Goal: Task Accomplishment & Management: Manage account settings

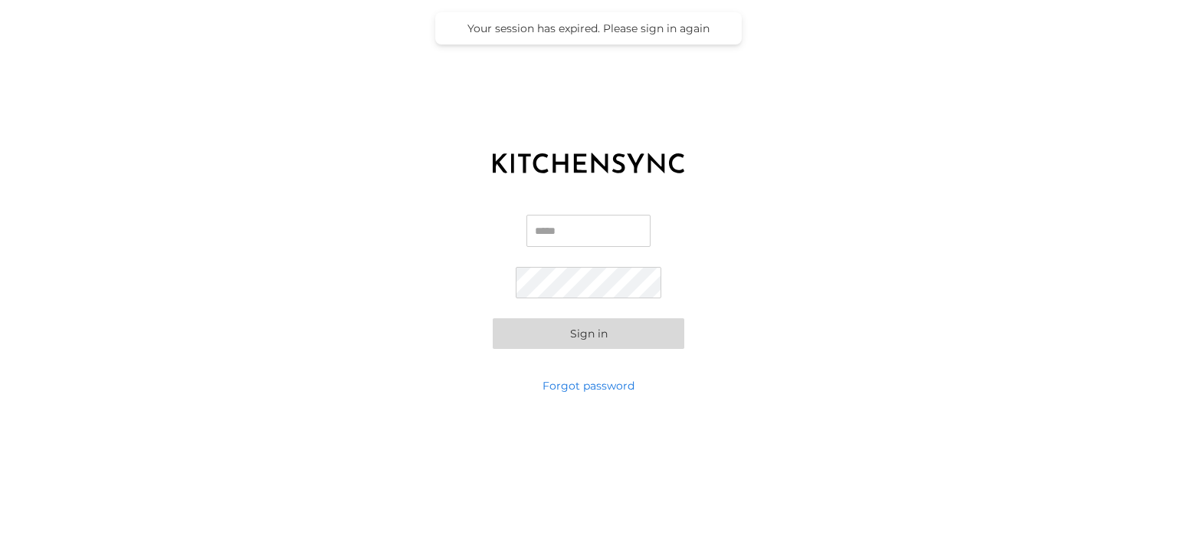
click at [622, 233] on input "Email" at bounding box center [588, 231] width 124 height 32
type input "**********"
click at [690, 370] on div "**********" at bounding box center [588, 282] width 1177 height 192
click at [643, 336] on button "Sign in" at bounding box center [589, 333] width 192 height 31
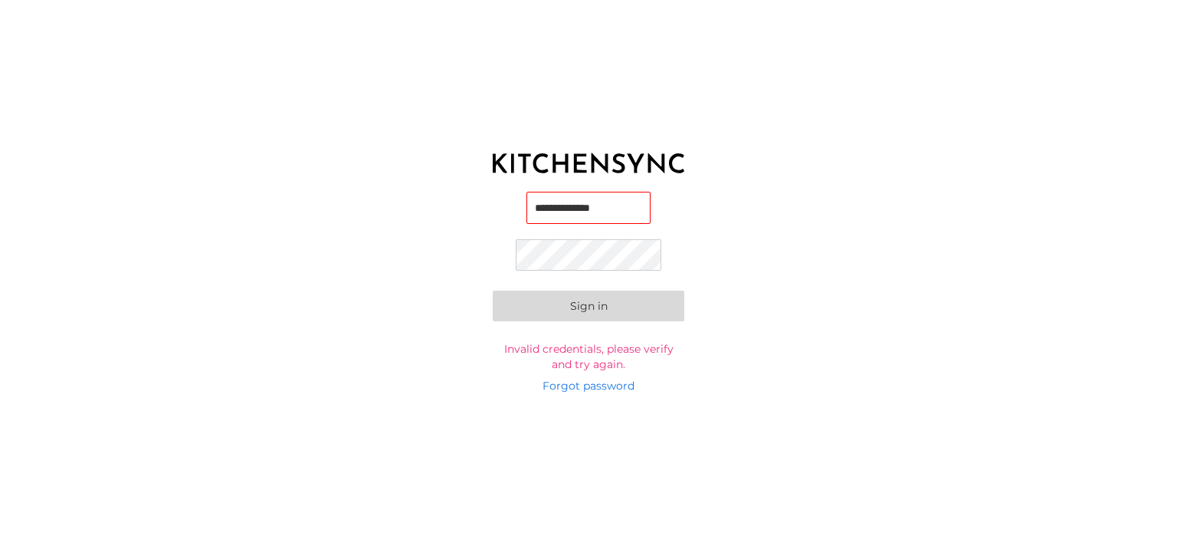
click at [588, 312] on button "Sign in" at bounding box center [589, 305] width 192 height 31
click at [493, 290] on button "Sign in" at bounding box center [589, 305] width 192 height 31
click at [607, 388] on link "Forgot password" at bounding box center [588, 385] width 92 height 15
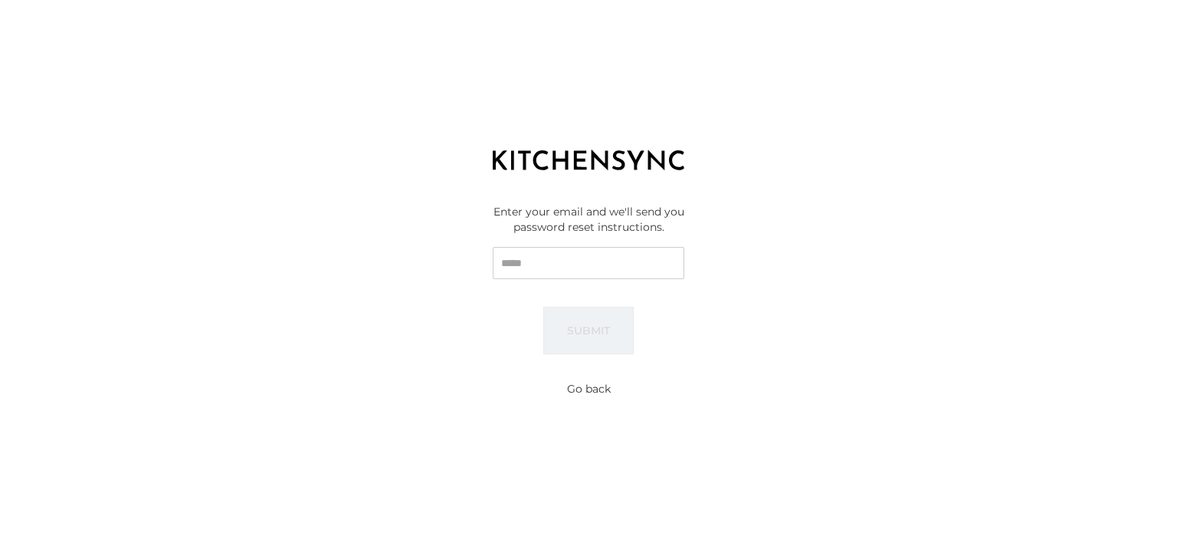
click at [543, 275] on input "Email" at bounding box center [589, 263] width 192 height 32
type input "**********"
click at [567, 323] on button "Submit" at bounding box center [588, 330] width 90 height 48
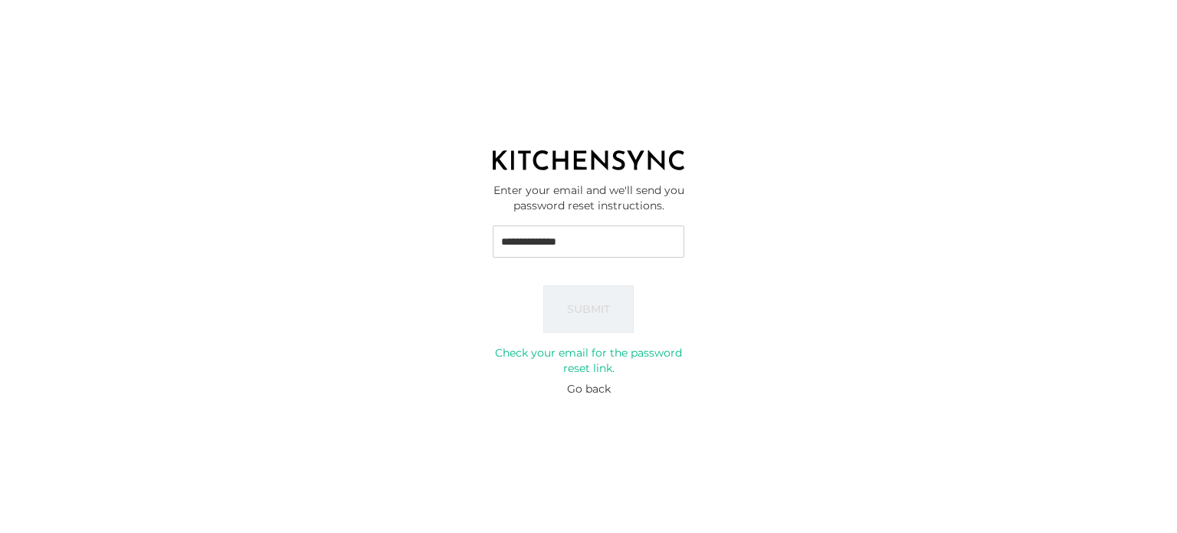
click at [582, 391] on button "Go back" at bounding box center [589, 388] width 44 height 15
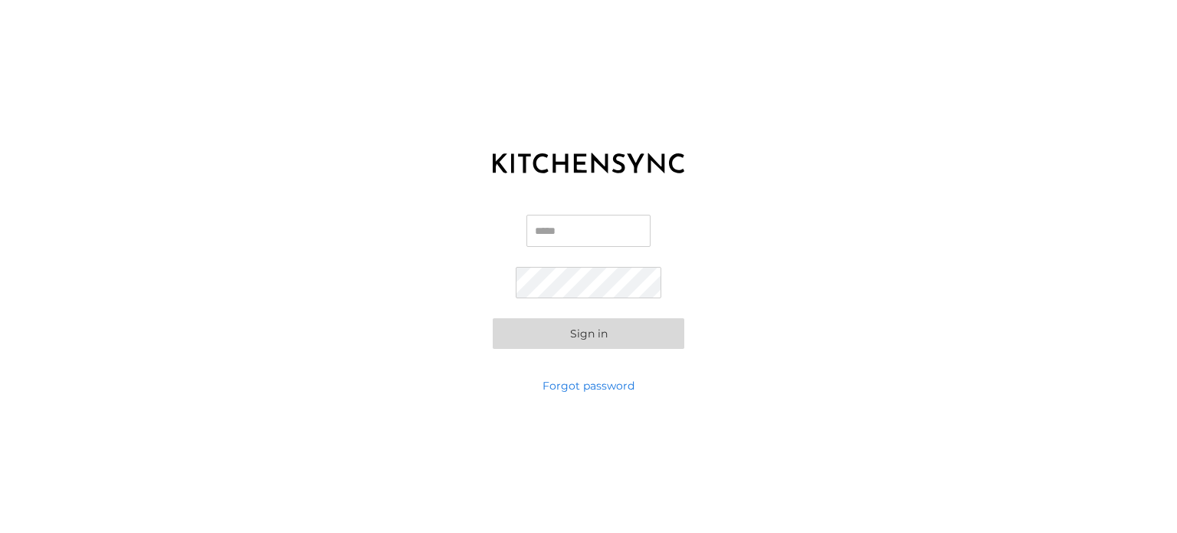
click at [582, 242] on input "Email" at bounding box center [588, 231] width 124 height 32
type input "**********"
click at [493, 318] on button "Sign in" at bounding box center [589, 333] width 192 height 31
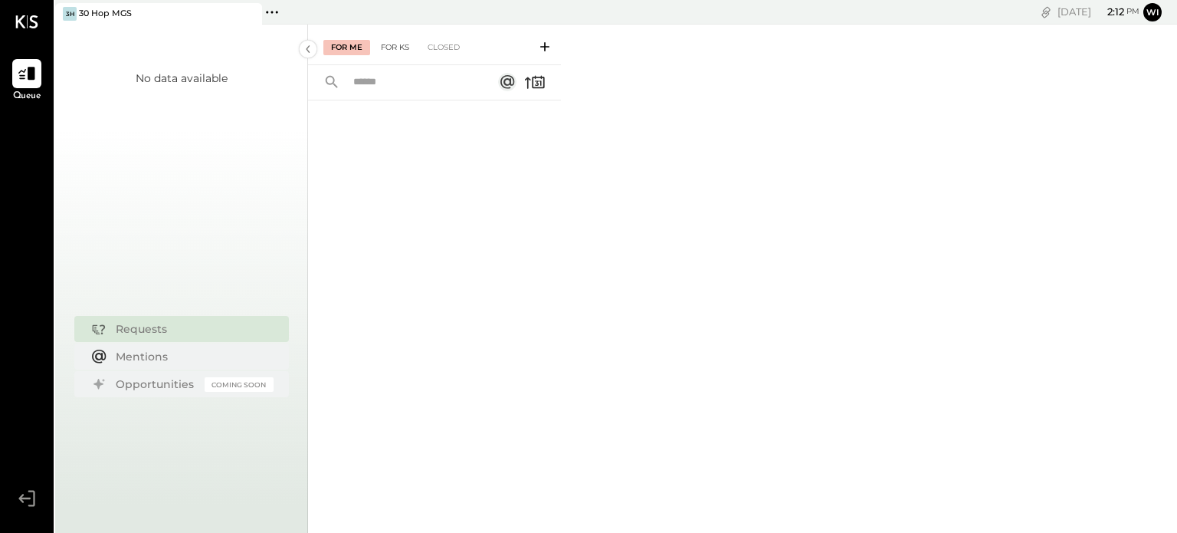
click at [399, 48] on div "For KS" at bounding box center [395, 47] width 44 height 15
click at [444, 48] on div "Closed" at bounding box center [444, 47] width 48 height 15
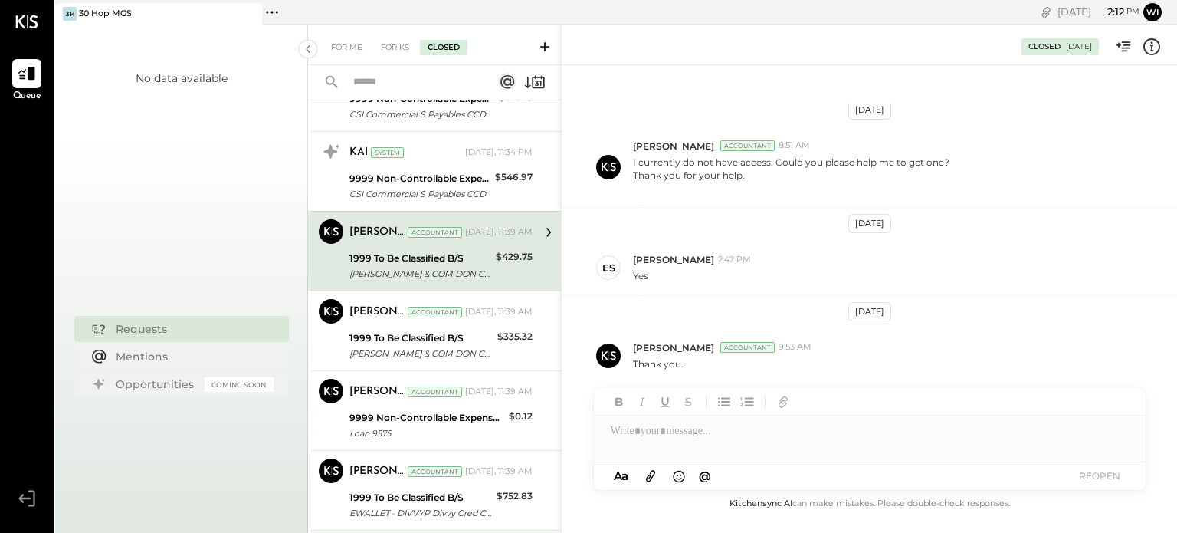
scroll to position [259, 0]
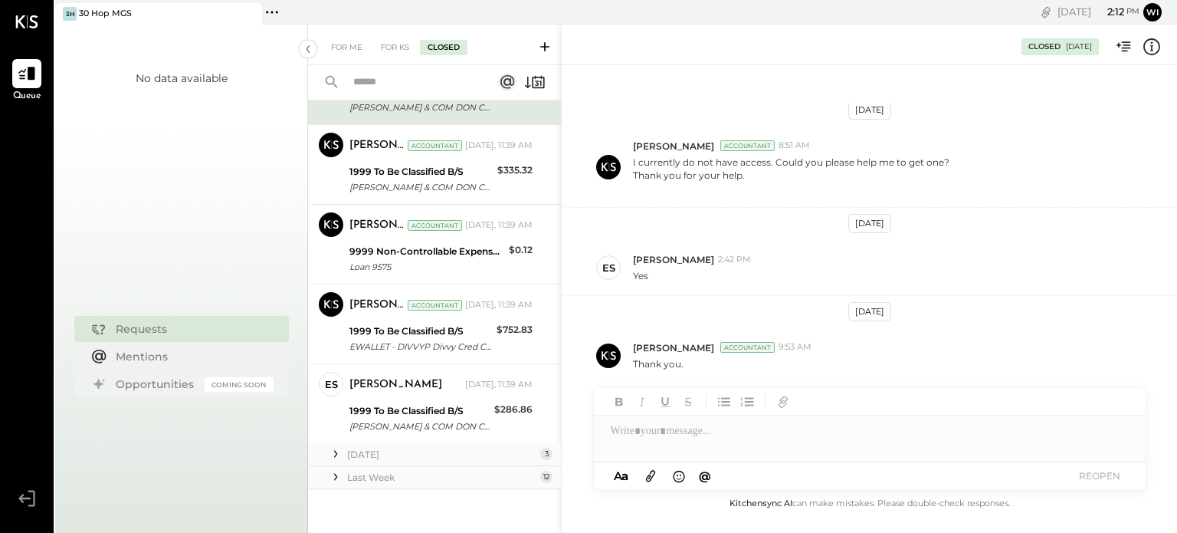
click at [411, 453] on div "[DATE]" at bounding box center [441, 453] width 189 height 13
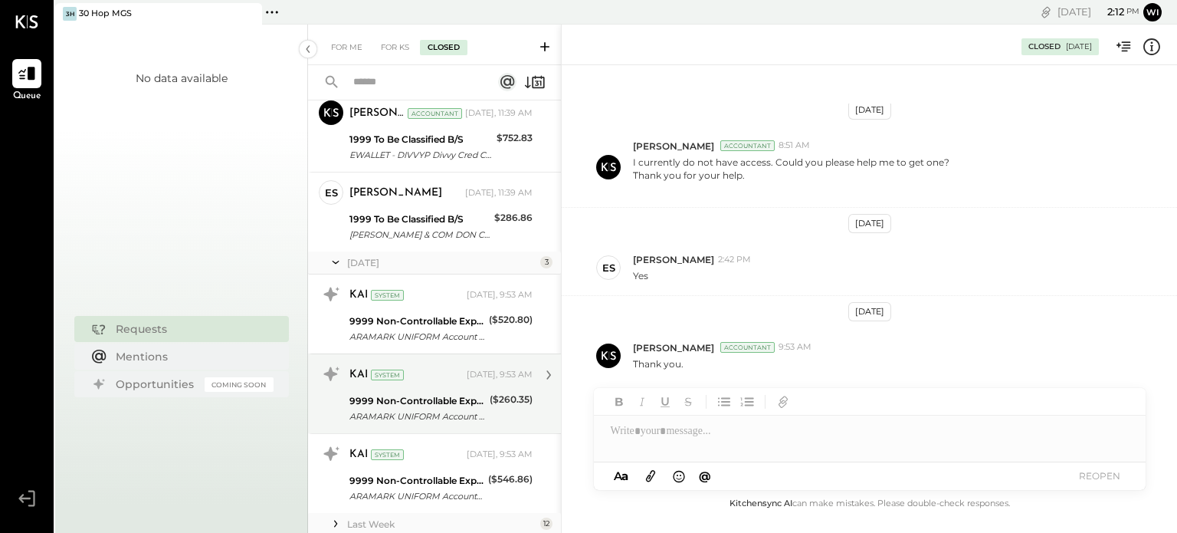
scroll to position [497, 0]
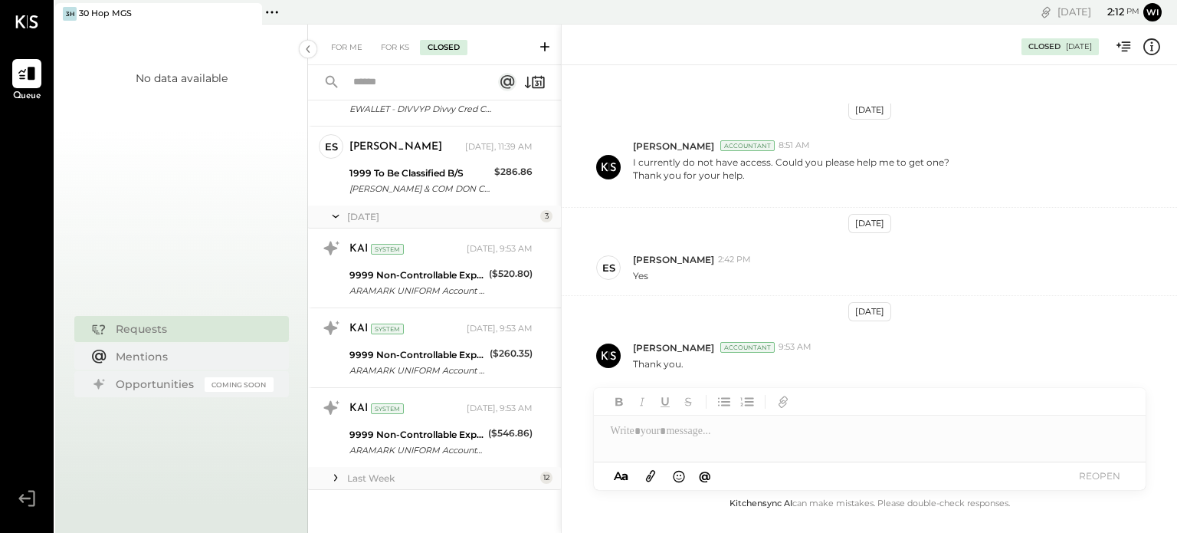
click at [381, 471] on div "Last Week" at bounding box center [441, 477] width 189 height 13
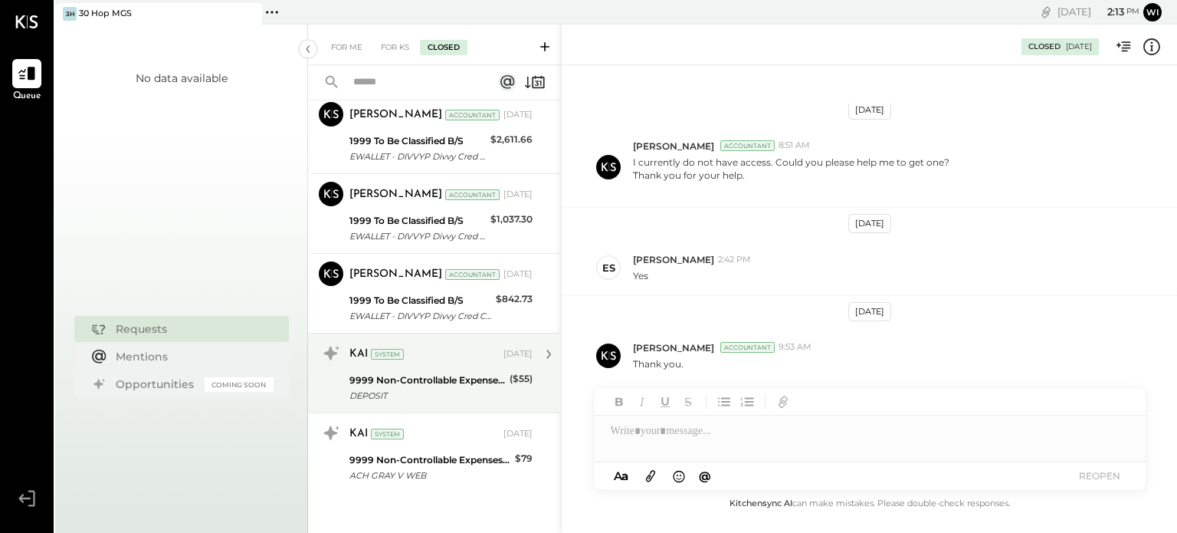
scroll to position [1493, 0]
